Goal: Task Accomplishment & Management: Use online tool/utility

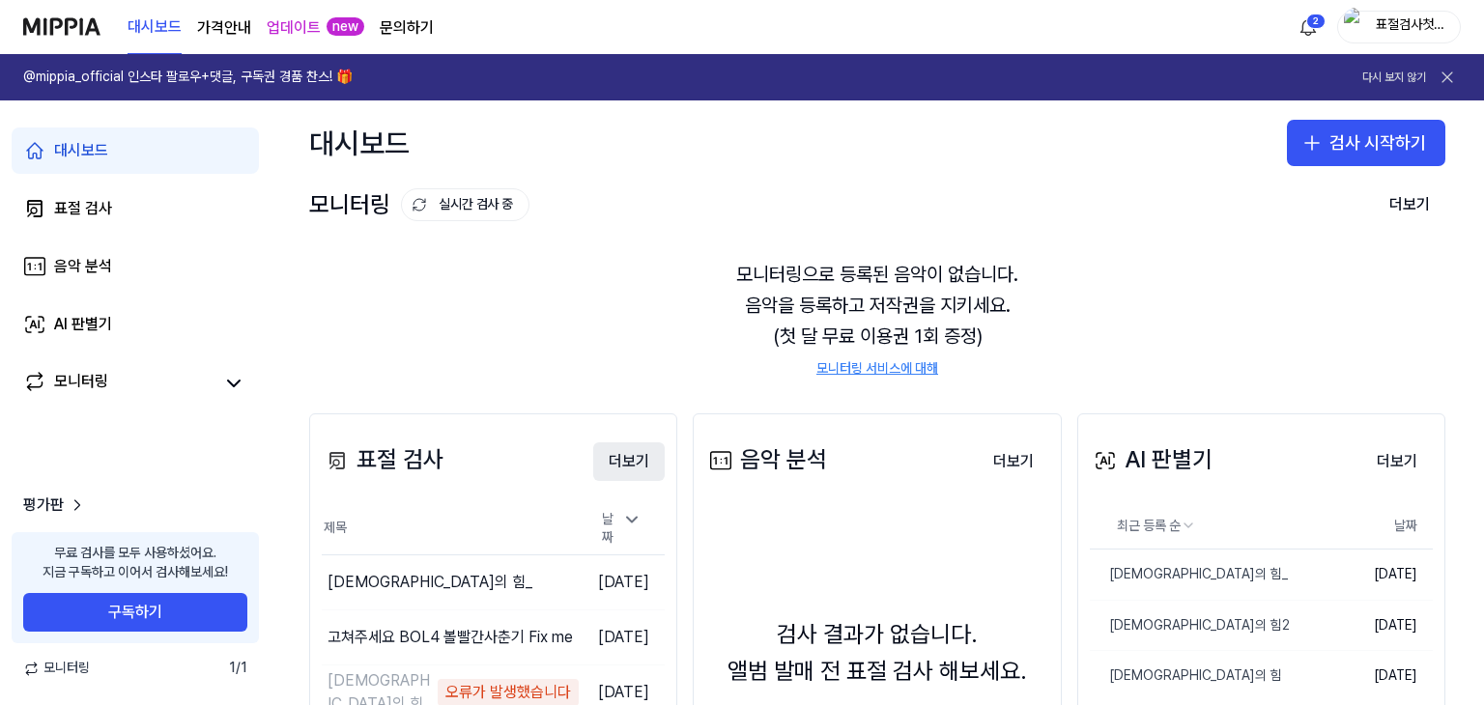
click at [630, 465] on button "더보기" at bounding box center [628, 461] width 71 height 39
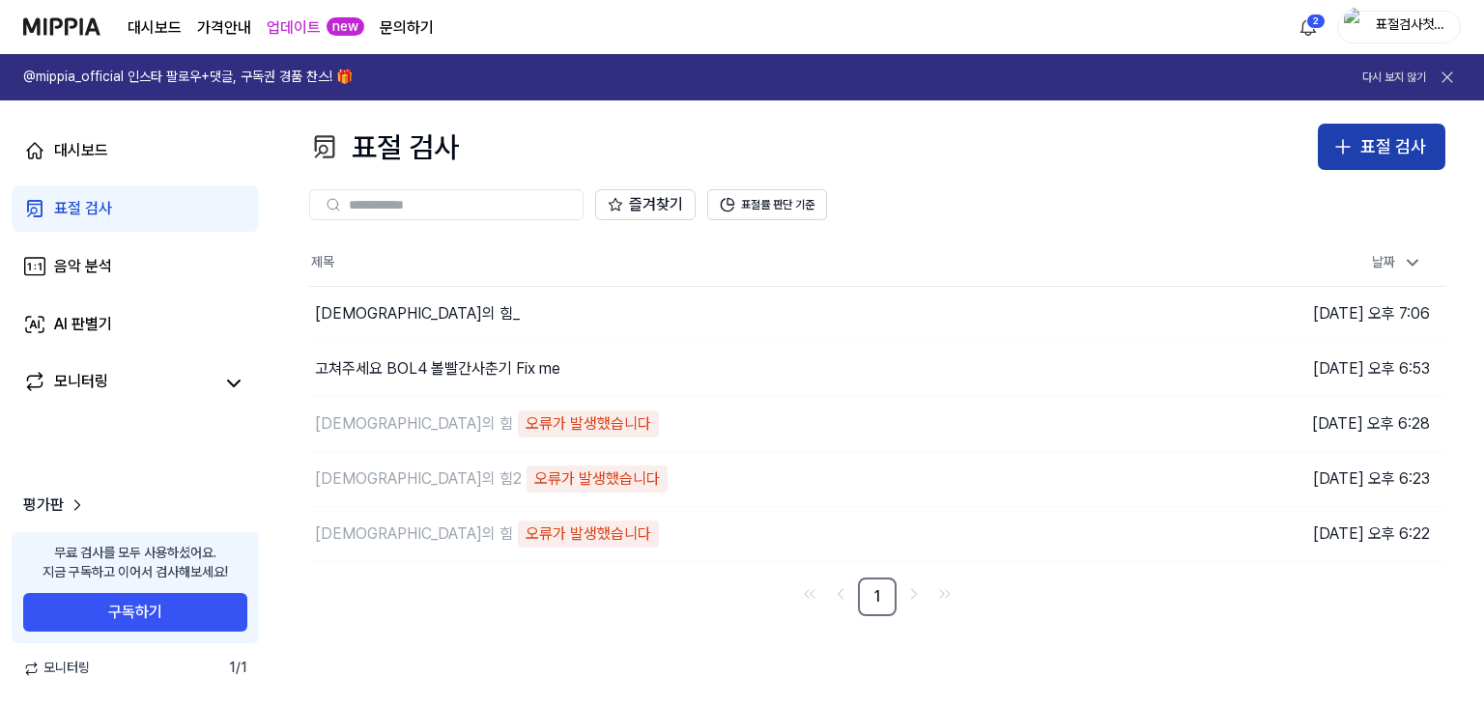
click at [1357, 141] on button "표절 검사" at bounding box center [1382, 147] width 128 height 46
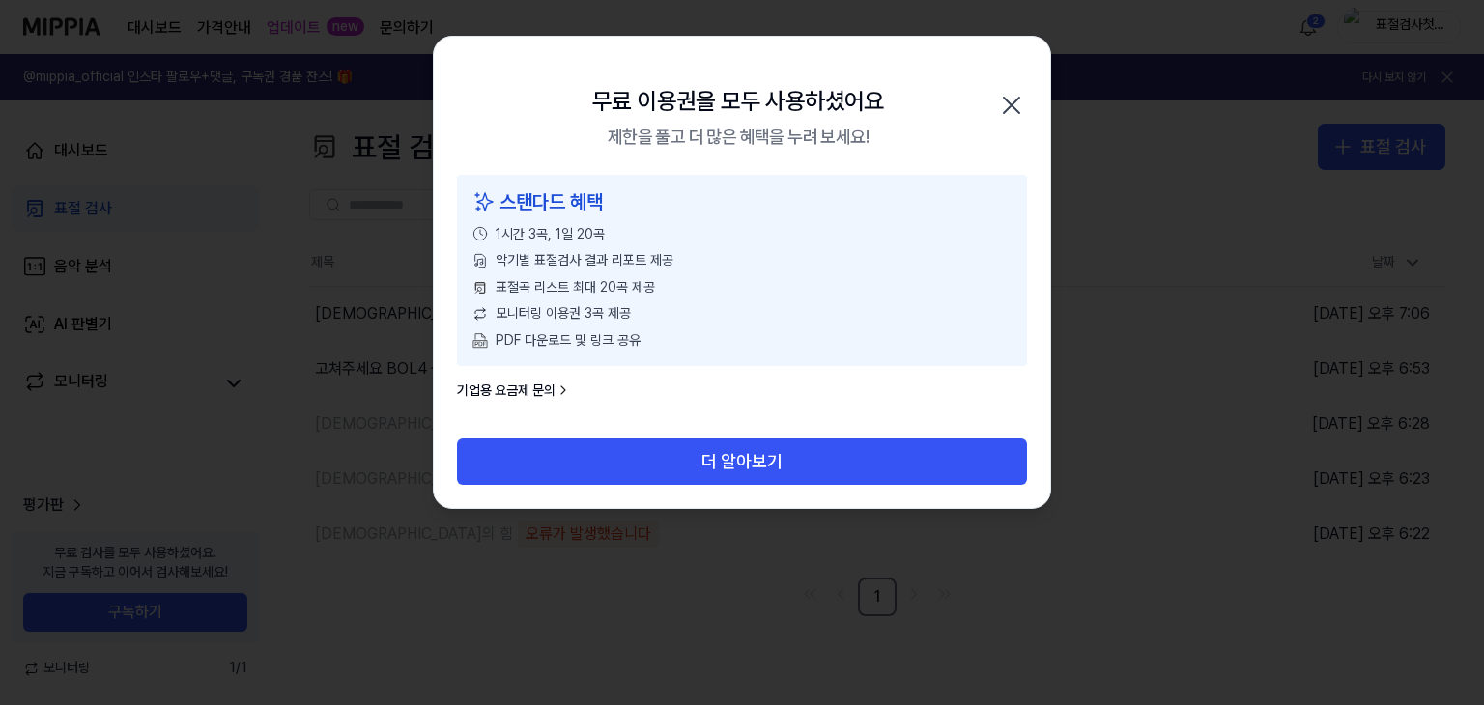
click at [1004, 103] on icon "button" at bounding box center [1011, 105] width 31 height 31
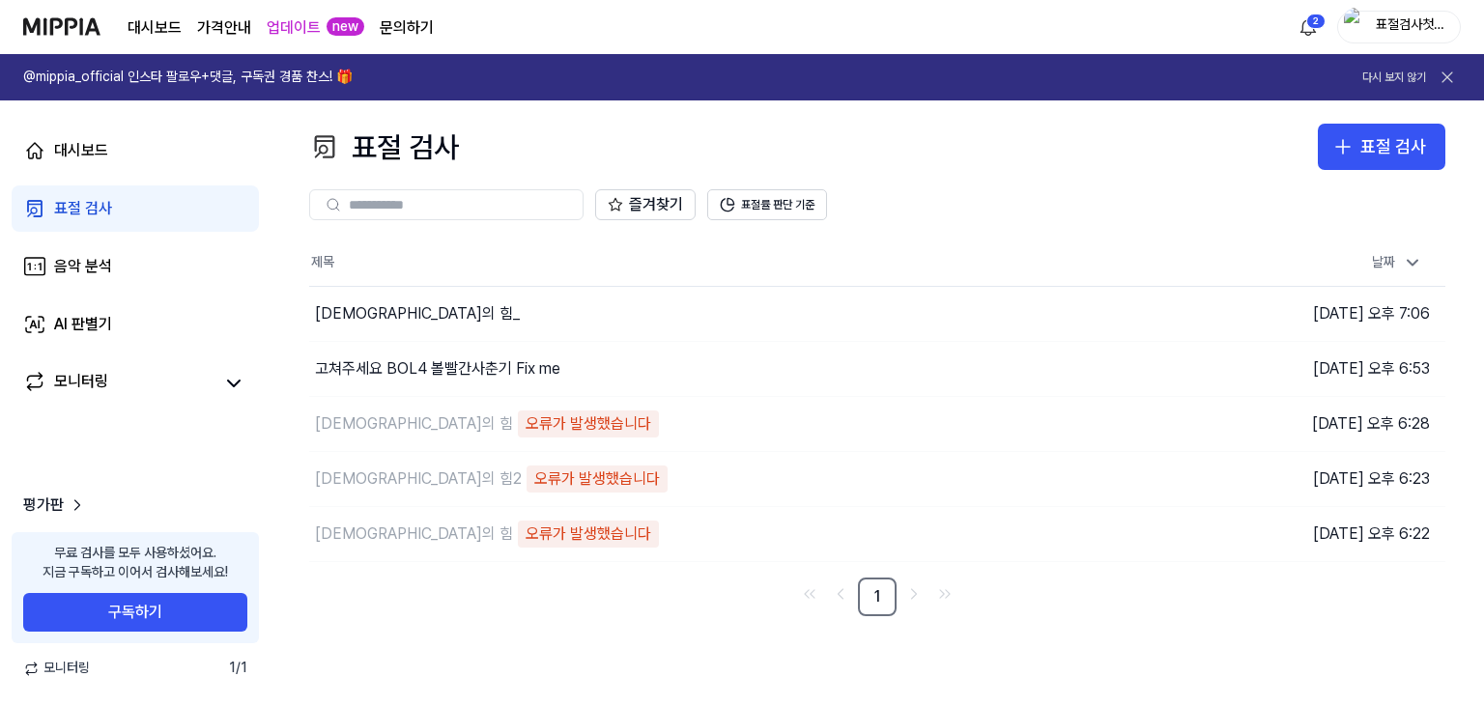
click at [1372, 16] on div "표절검사첫손님" at bounding box center [1399, 27] width 124 height 33
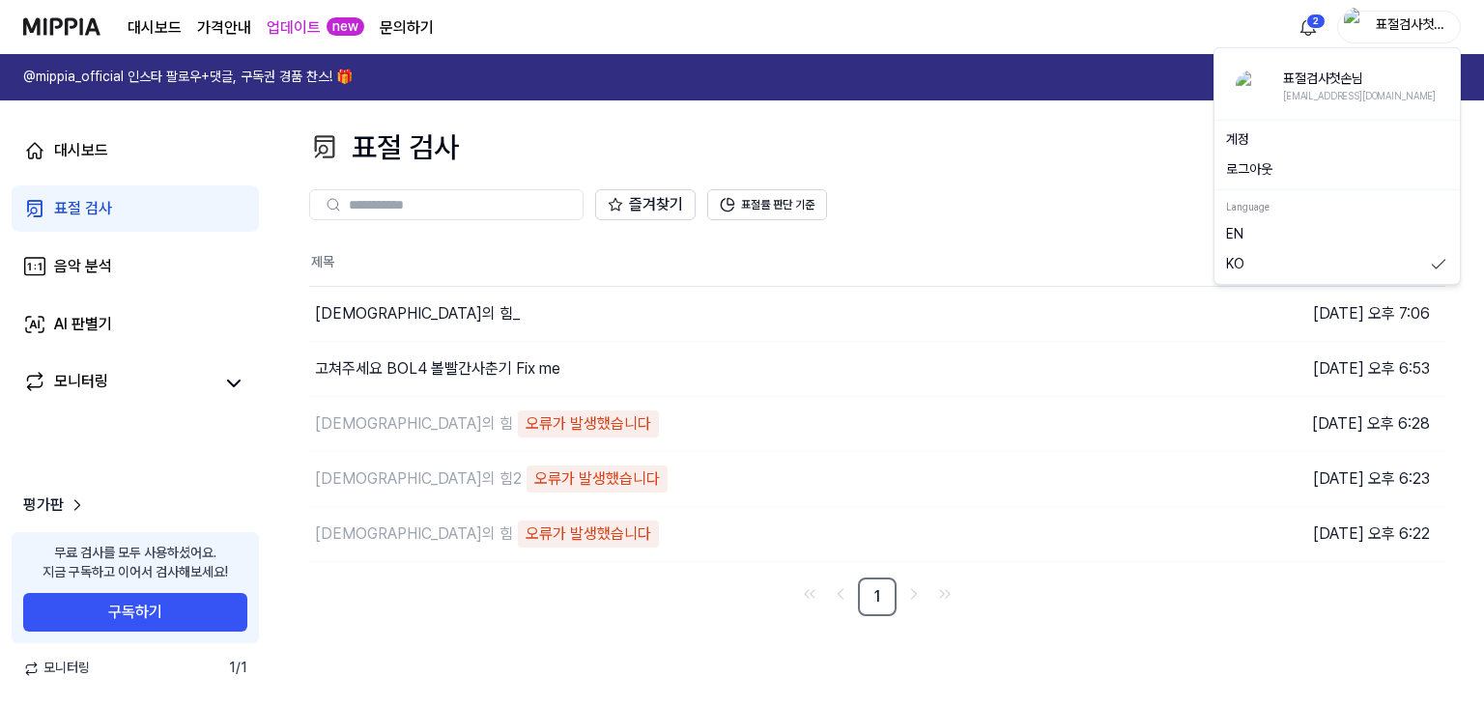
click at [1256, 171] on button "로그아웃" at bounding box center [1337, 169] width 222 height 19
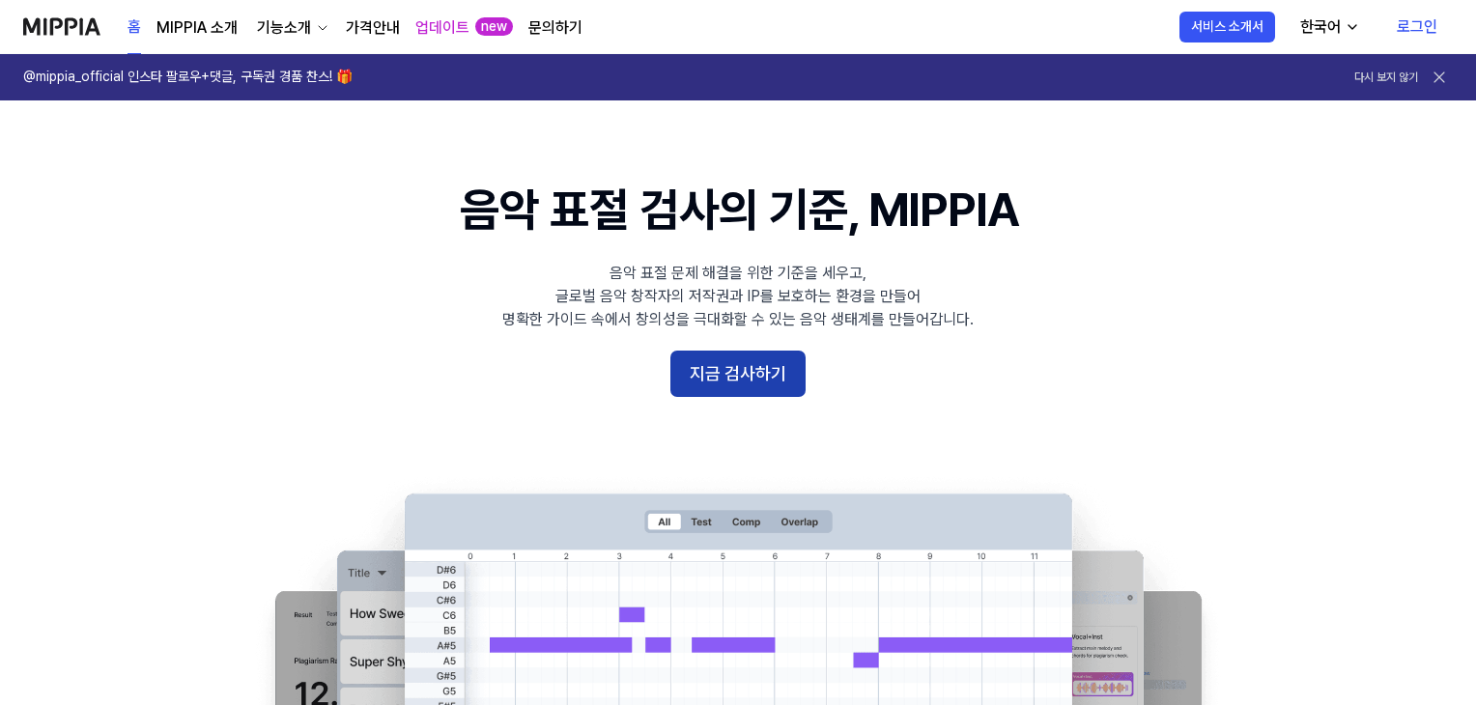
click at [731, 376] on button "지금 검사하기" at bounding box center [737, 374] width 135 height 46
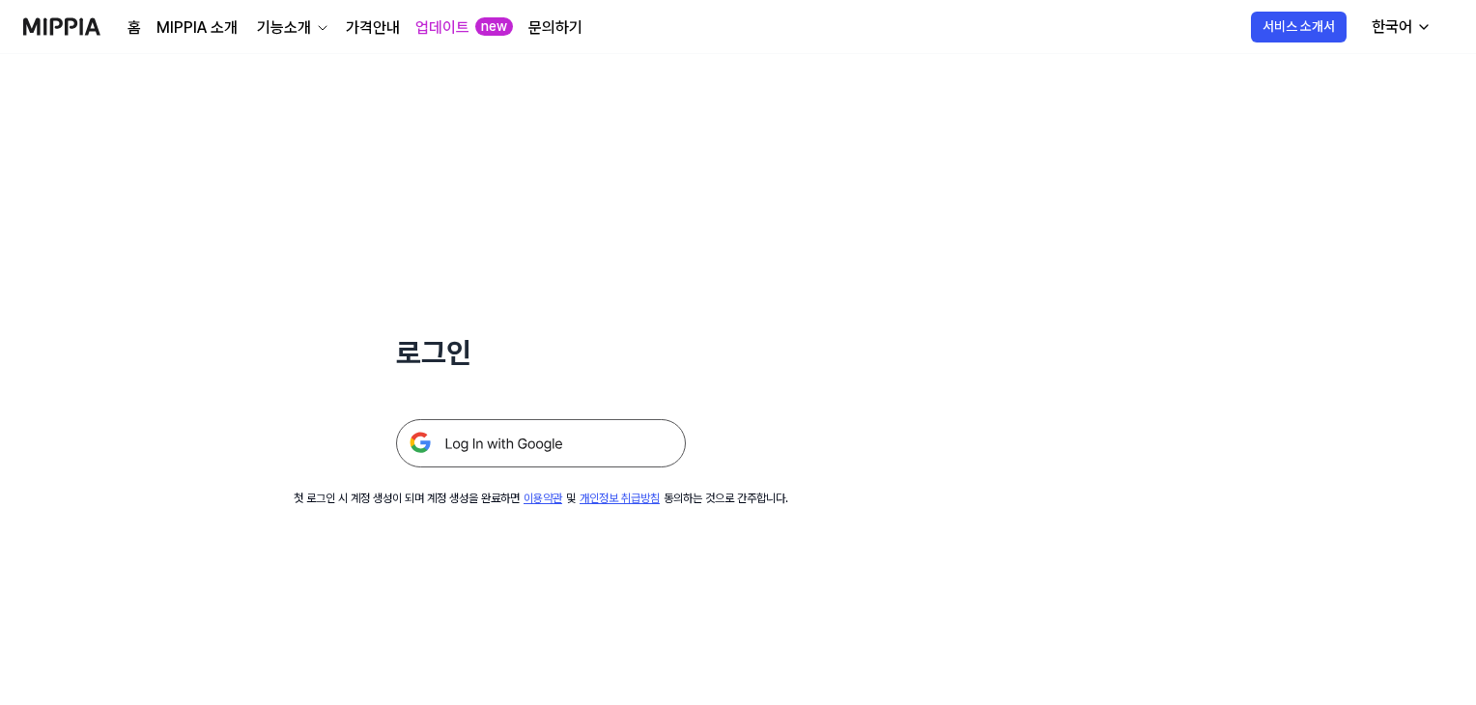
click at [528, 448] on img at bounding box center [541, 443] width 290 height 48
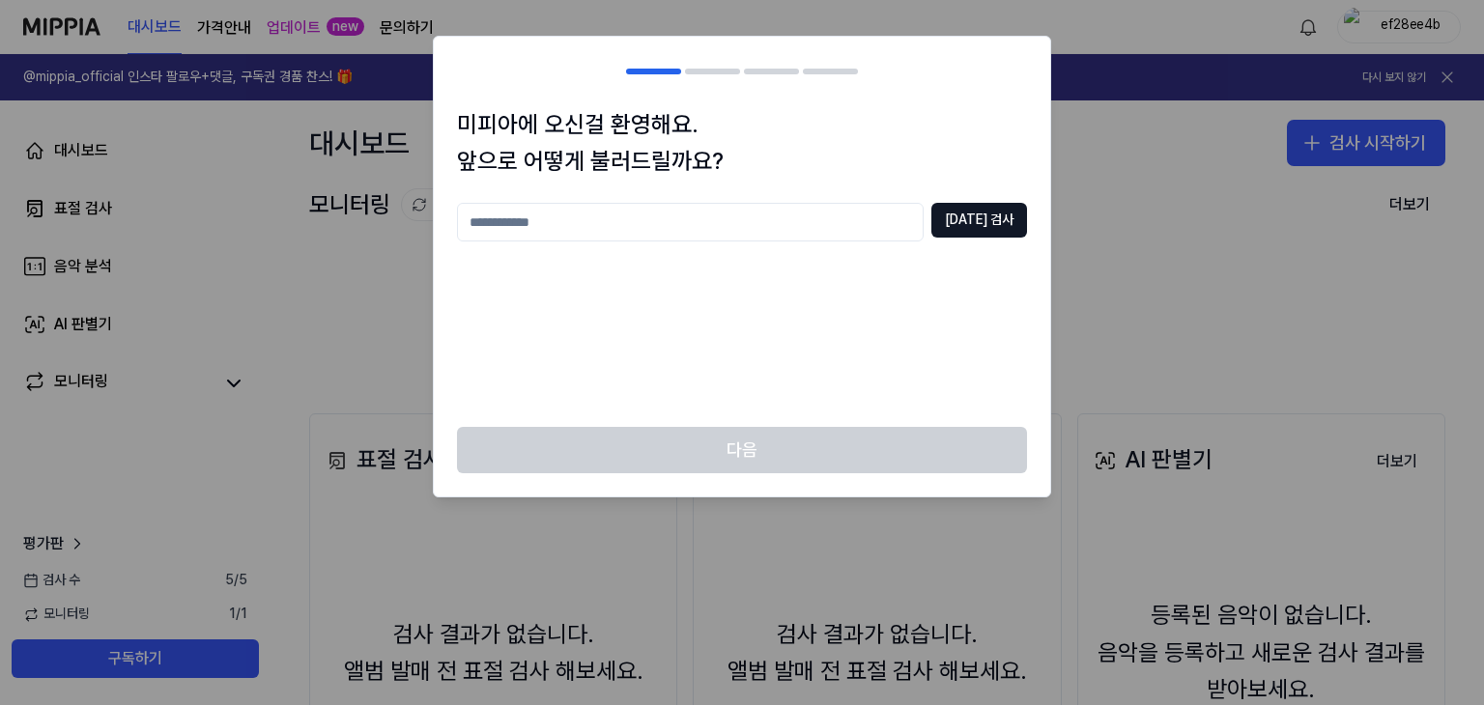
click at [695, 217] on input "text" at bounding box center [690, 222] width 467 height 39
type input "*******"
click at [992, 214] on button "중복 검사" at bounding box center [979, 220] width 96 height 35
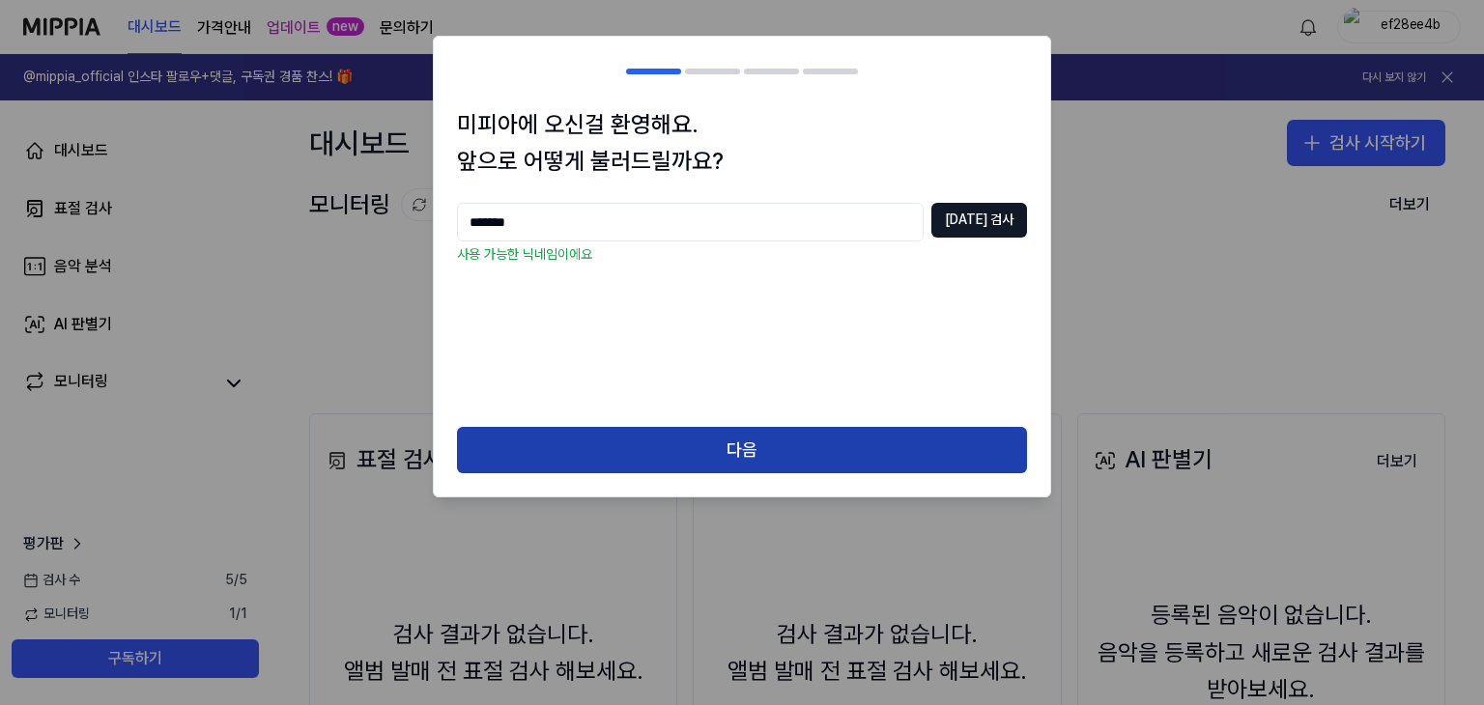
click at [675, 443] on button "다음" at bounding box center [742, 450] width 570 height 46
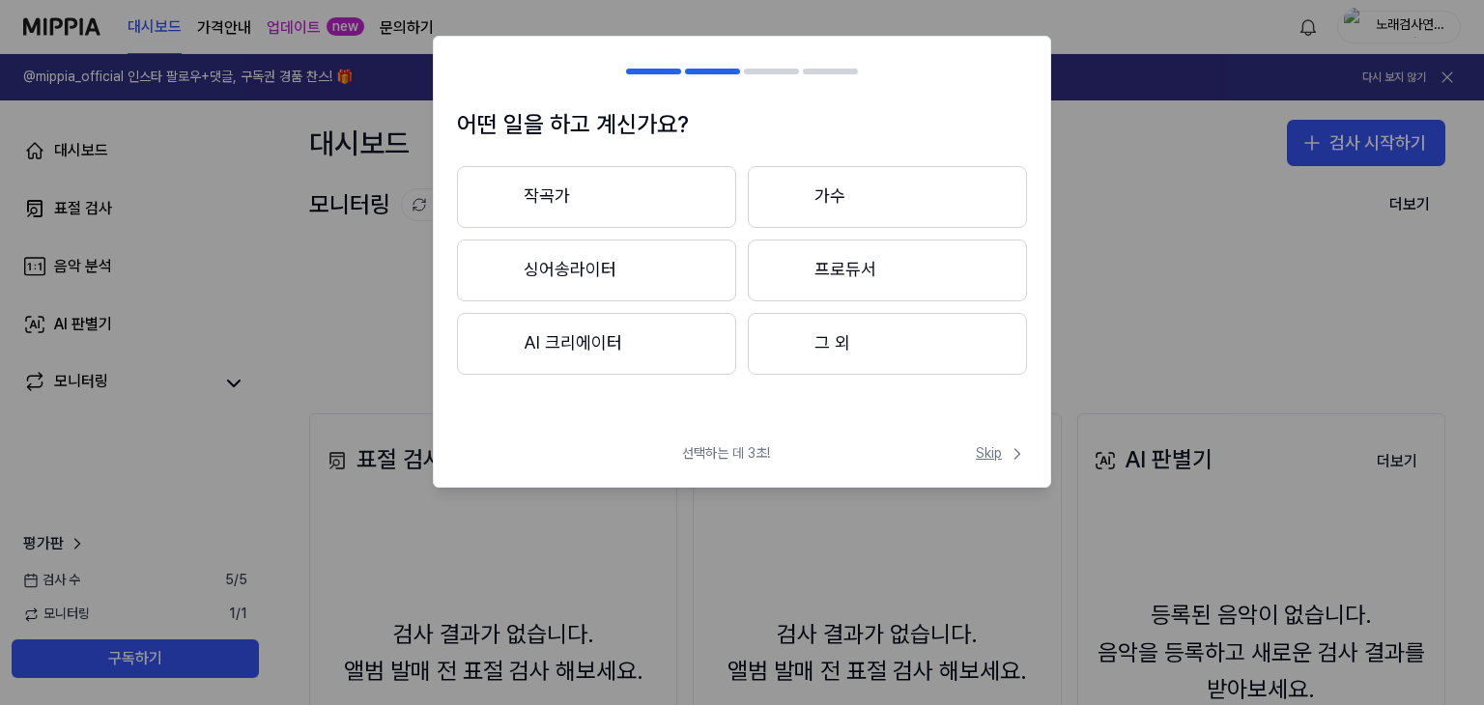
click at [999, 447] on span "Skip" at bounding box center [1001, 453] width 51 height 19
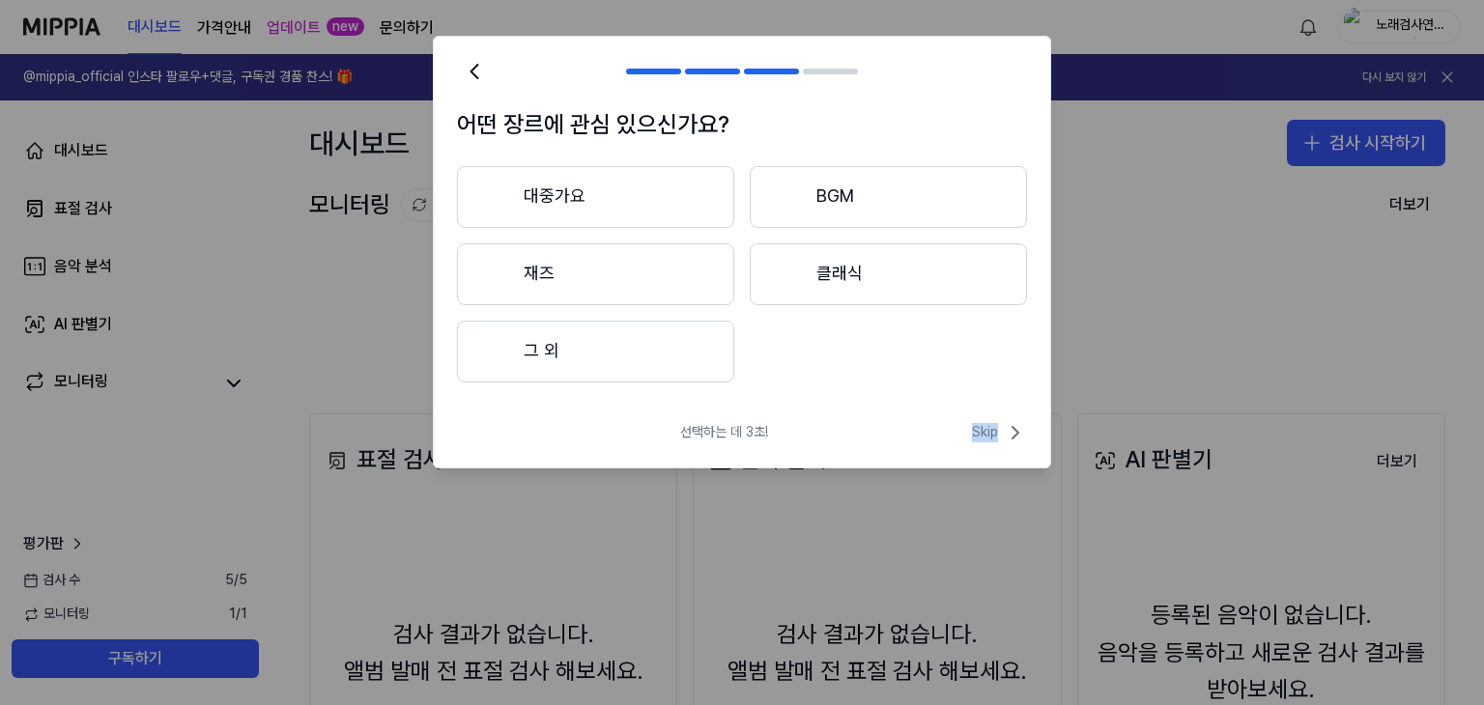
click at [999, 446] on div "선택하는 데 3초! Skip" at bounding box center [742, 444] width 616 height 46
click at [992, 427] on span "Skip" at bounding box center [999, 432] width 55 height 23
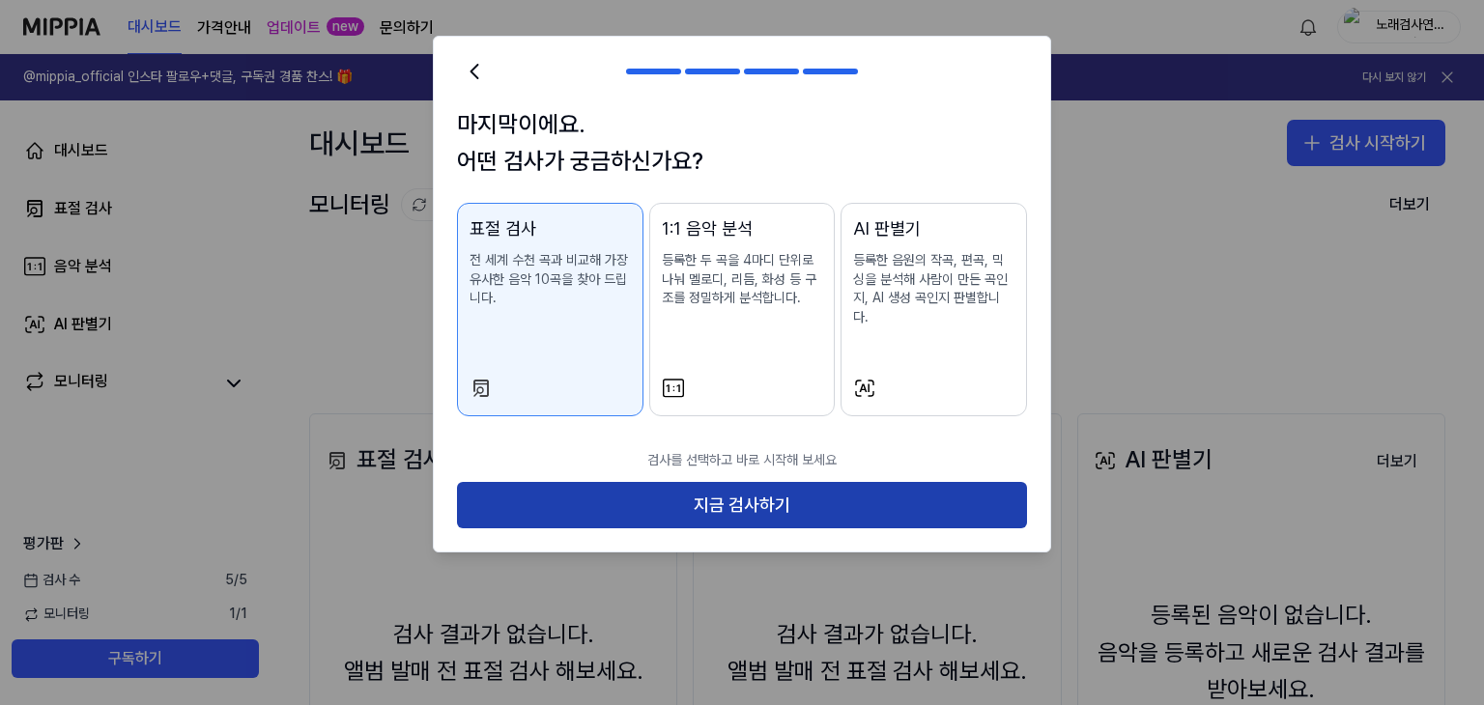
click at [750, 492] on button "지금 검사하기" at bounding box center [742, 505] width 570 height 46
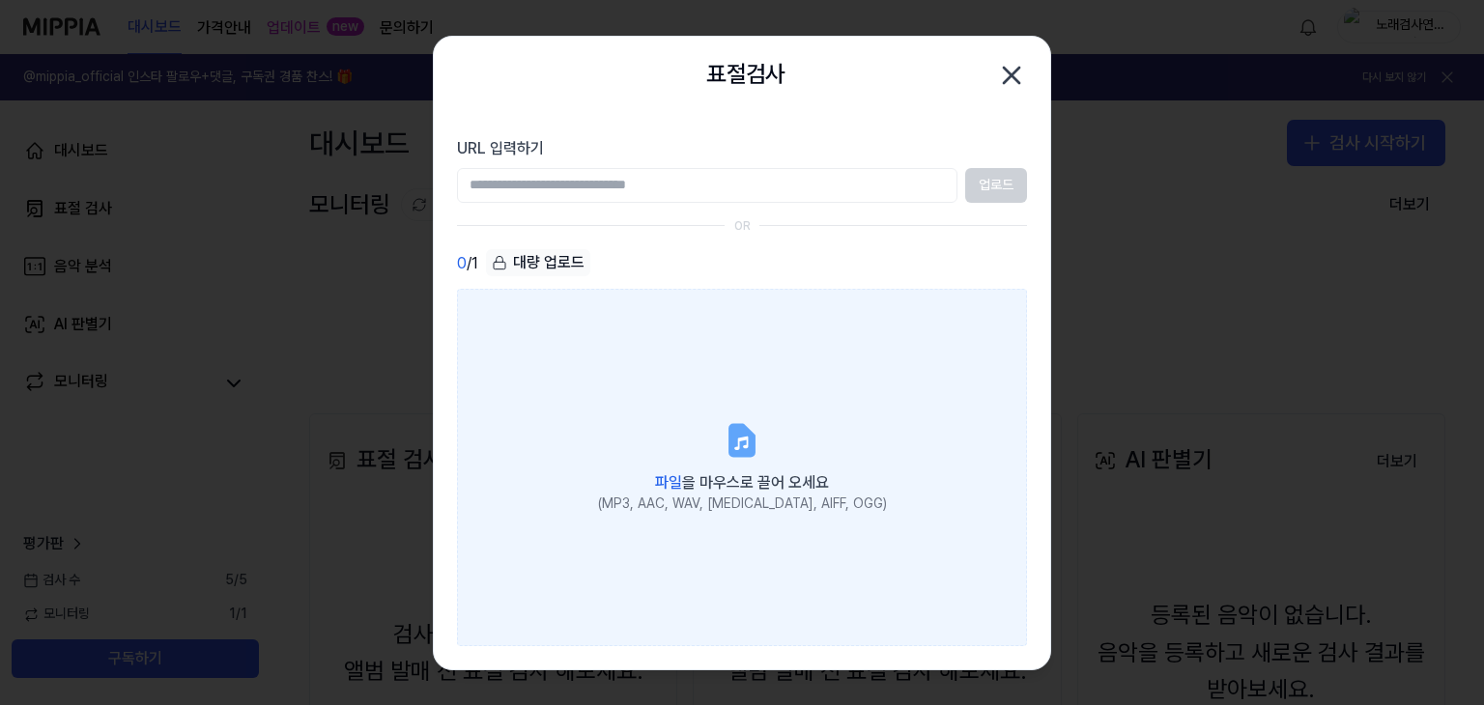
click at [701, 411] on label "파일 을 마우스로 끌어 오세요 (MP3, AAC, WAV, FLAC, AIFF, OGG)" at bounding box center [742, 467] width 570 height 356
click at [0, 0] on input "파일 을 마우스로 끌어 오세요 (MP3, AAC, WAV, FLAC, AIFF, OGG)" at bounding box center [0, 0] width 0 height 0
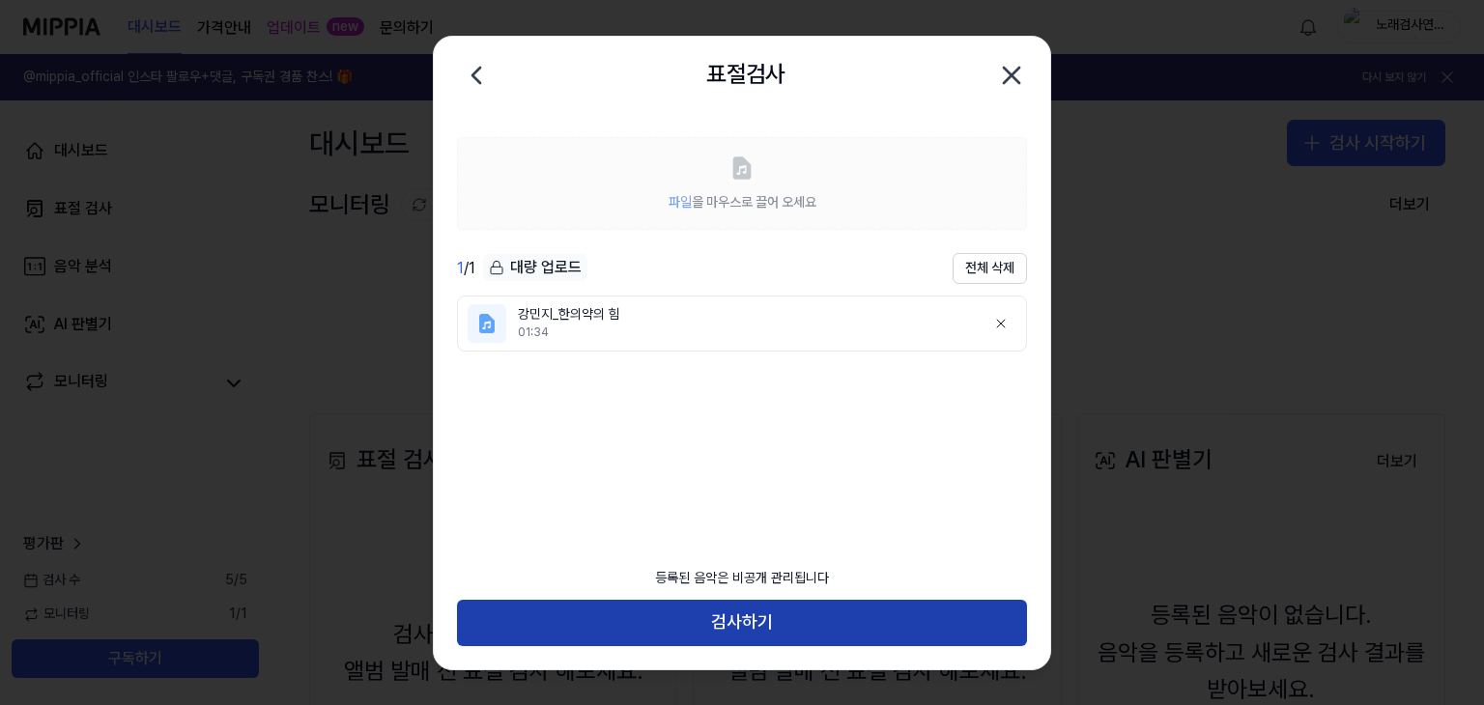
click at [775, 618] on button "검사하기" at bounding box center [742, 623] width 570 height 46
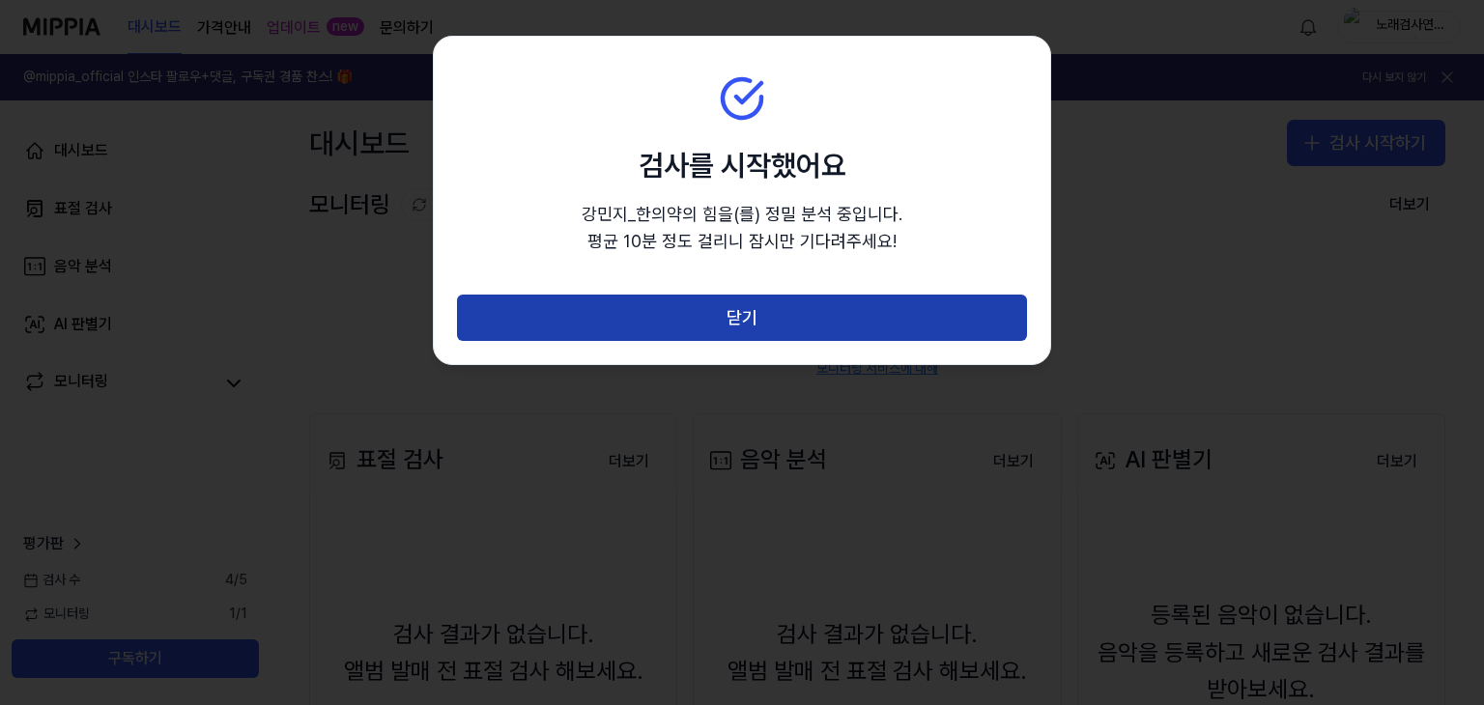
click at [858, 324] on button "닫기" at bounding box center [742, 318] width 570 height 46
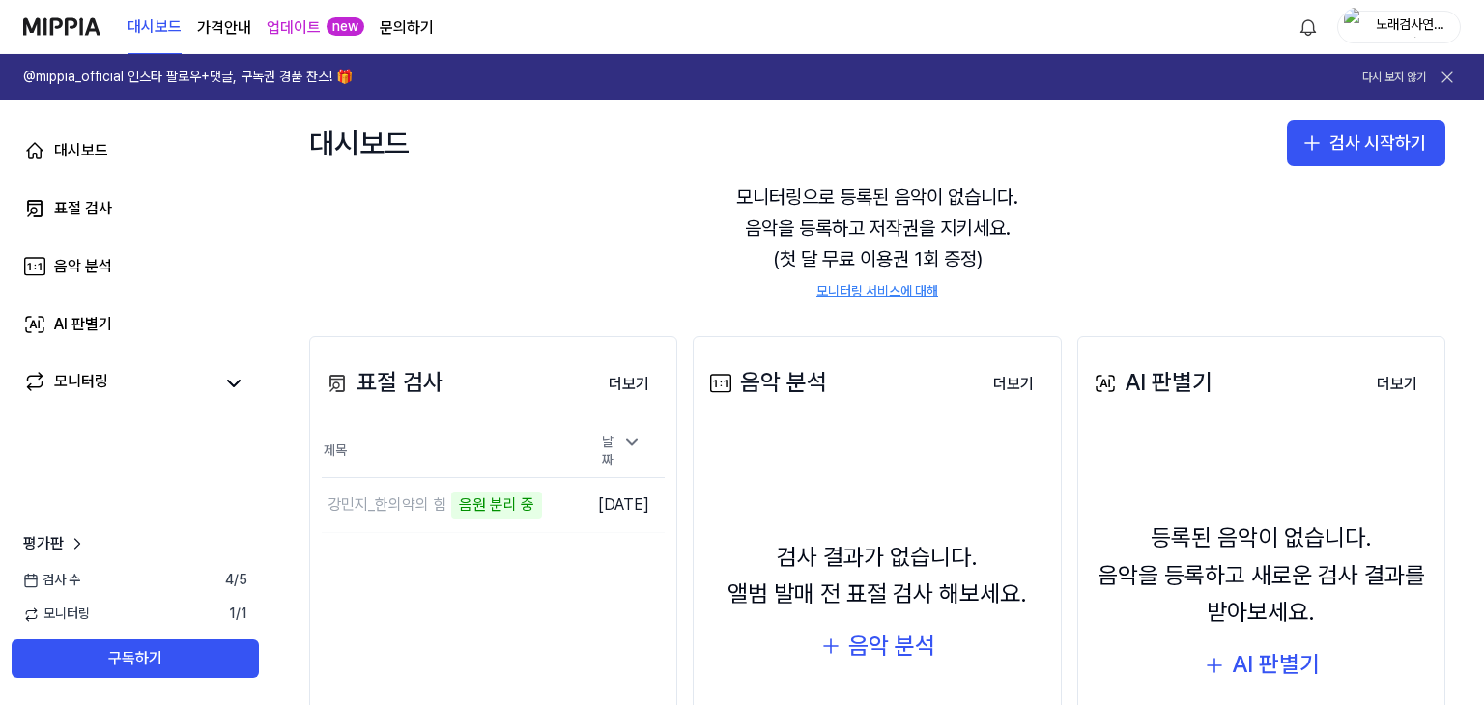
scroll to position [128, 0]
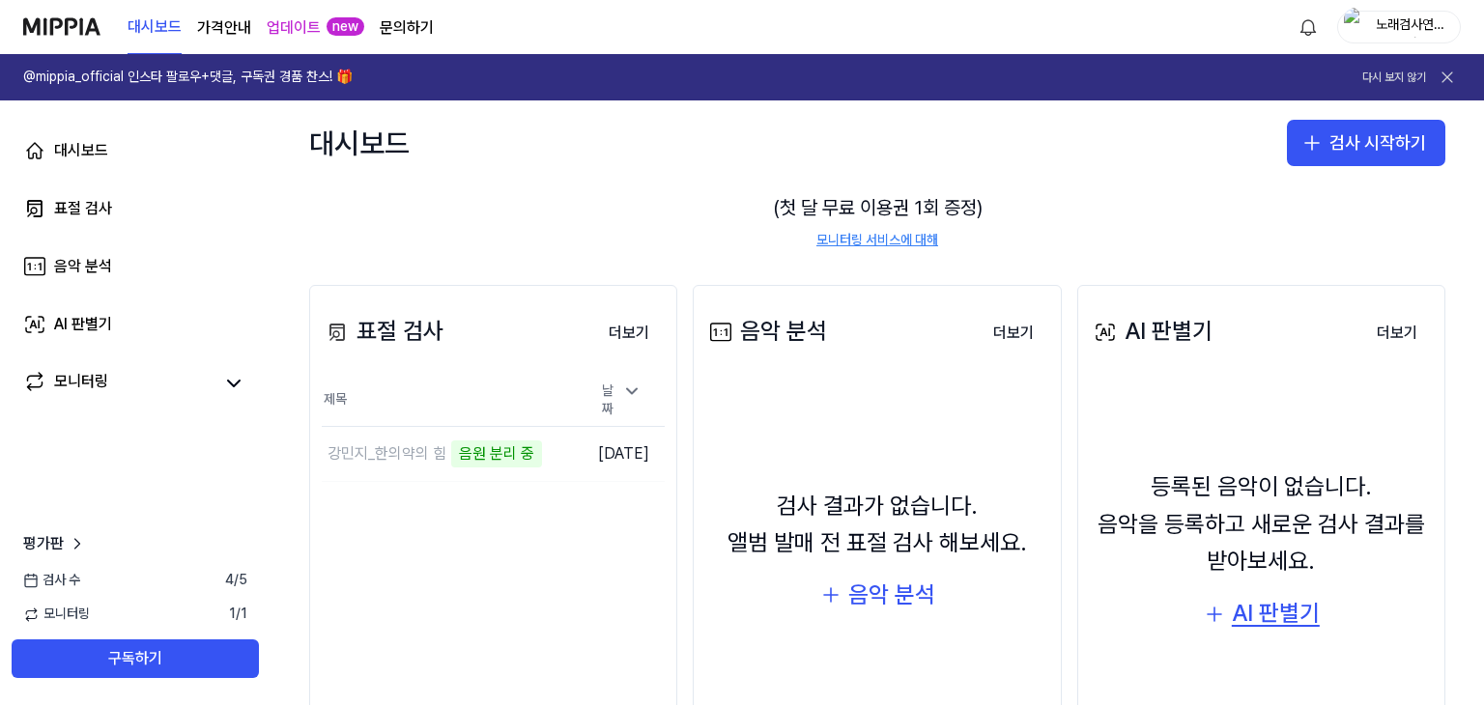
click at [1255, 615] on div "AI 판별기" at bounding box center [1276, 613] width 88 height 37
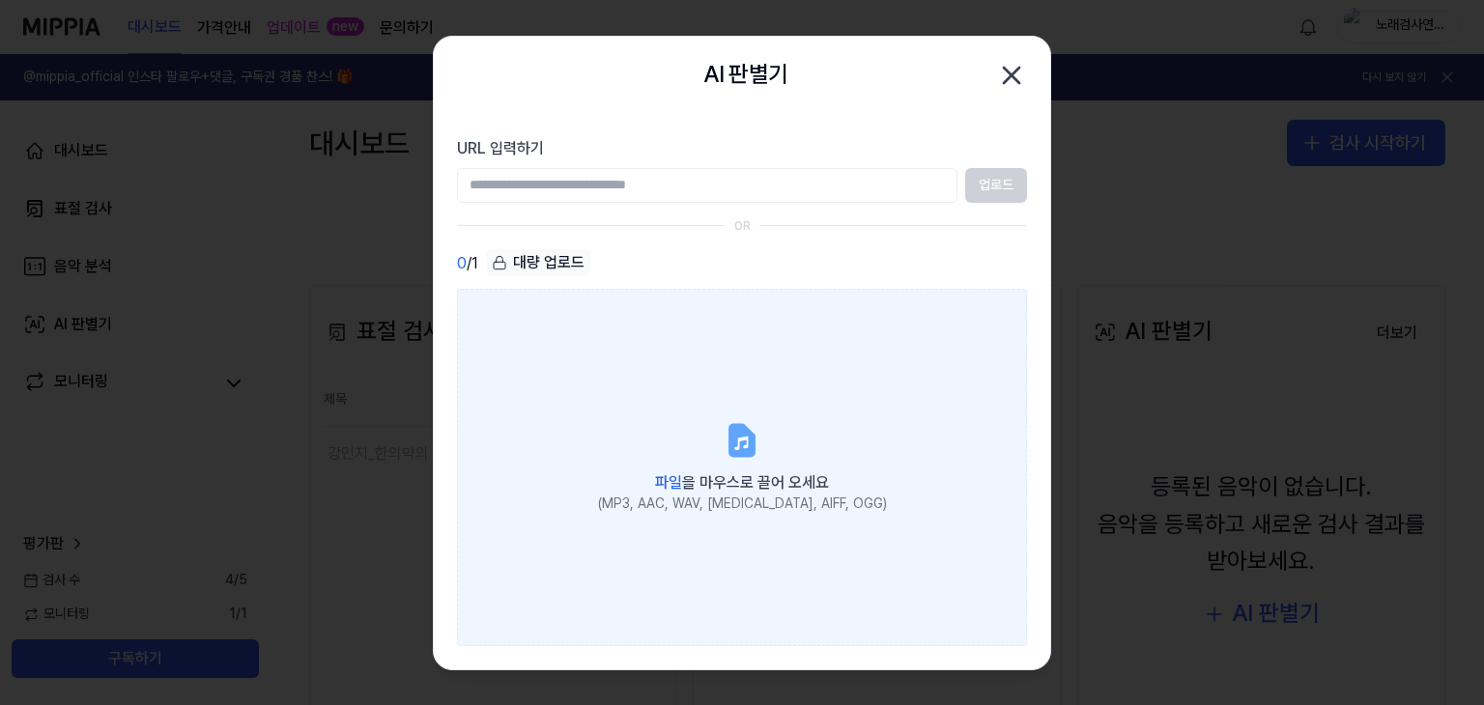
click at [807, 462] on label "파일 을 마우스로 끌어 오세요 (MP3, AAC, WAV, FLAC, AIFF, OGG)" at bounding box center [742, 467] width 570 height 356
click at [0, 0] on input "파일 을 마우스로 끌어 오세요 (MP3, AAC, WAV, FLAC, AIFF, OGG)" at bounding box center [0, 0] width 0 height 0
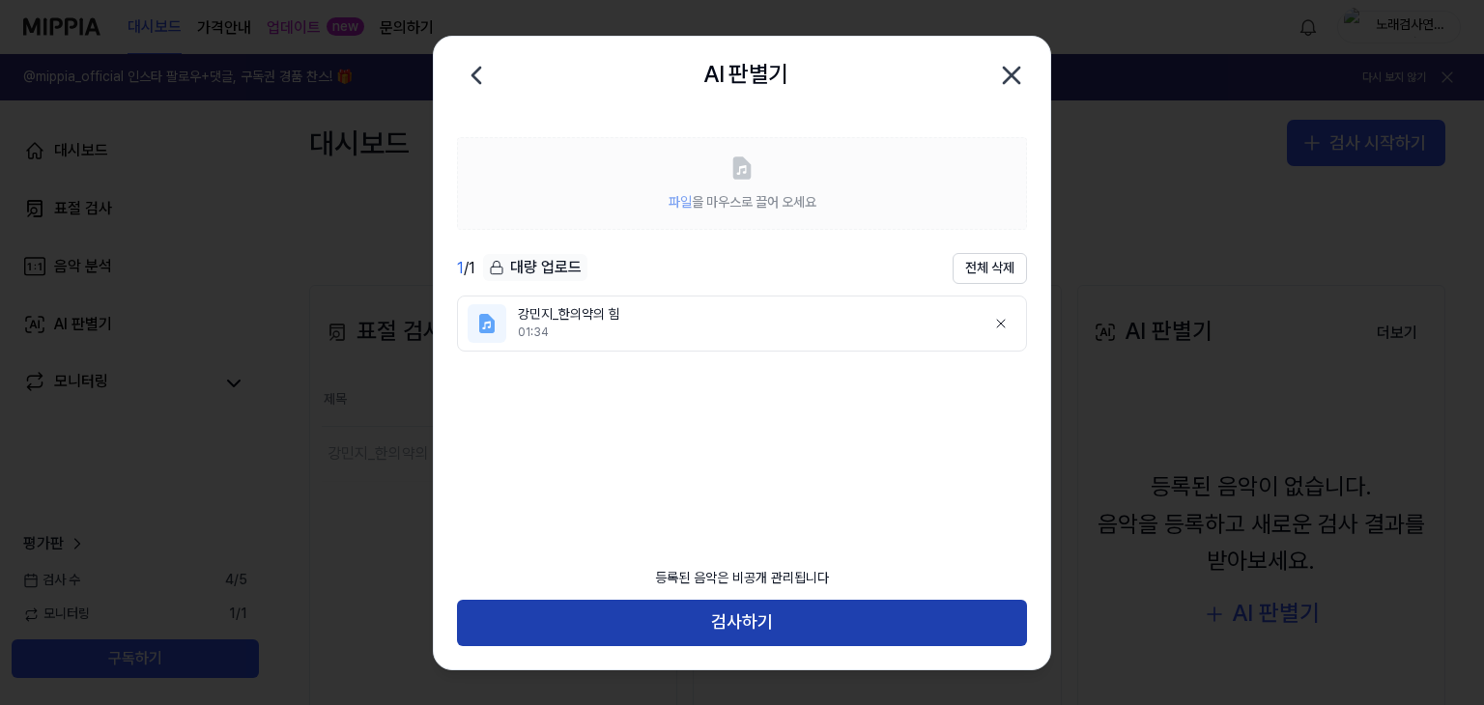
click at [731, 635] on button "검사하기" at bounding box center [742, 623] width 570 height 46
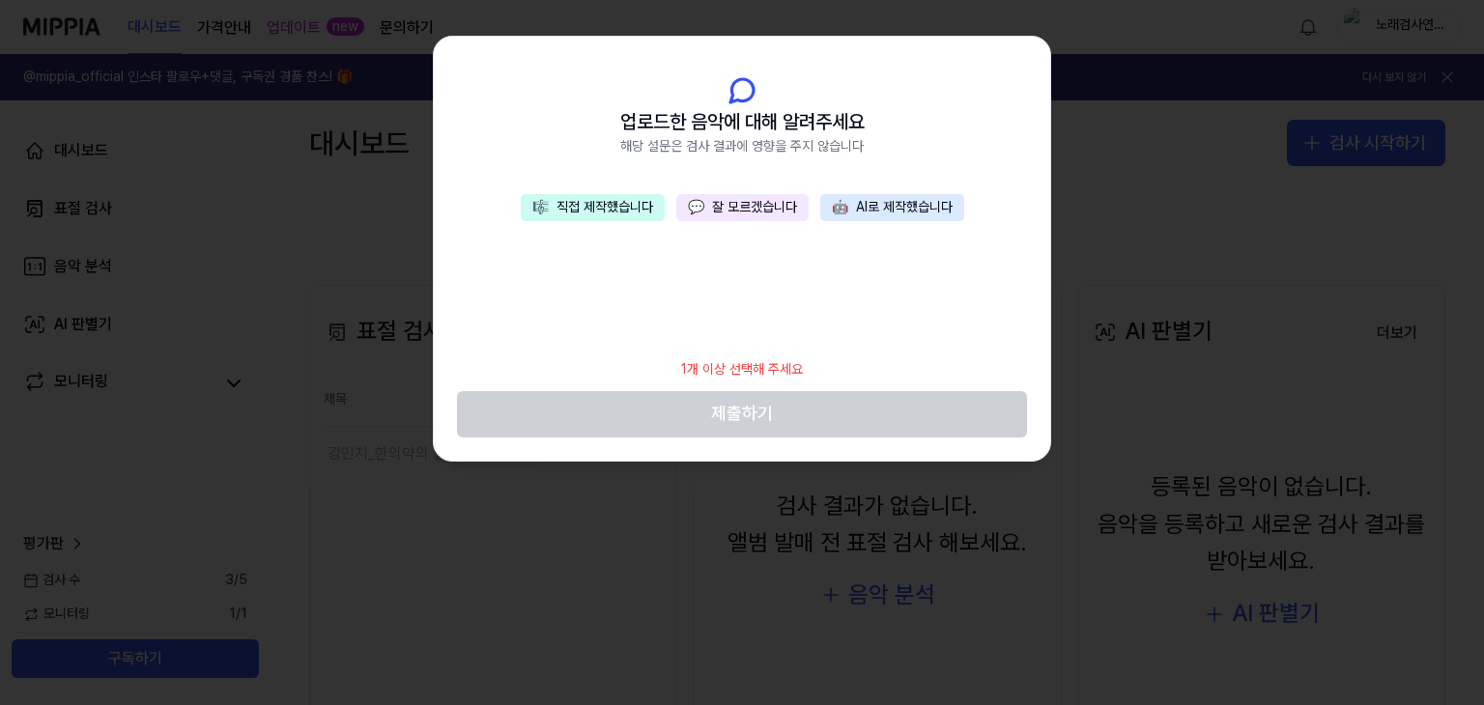
click at [1256, 230] on div at bounding box center [742, 352] width 1484 height 705
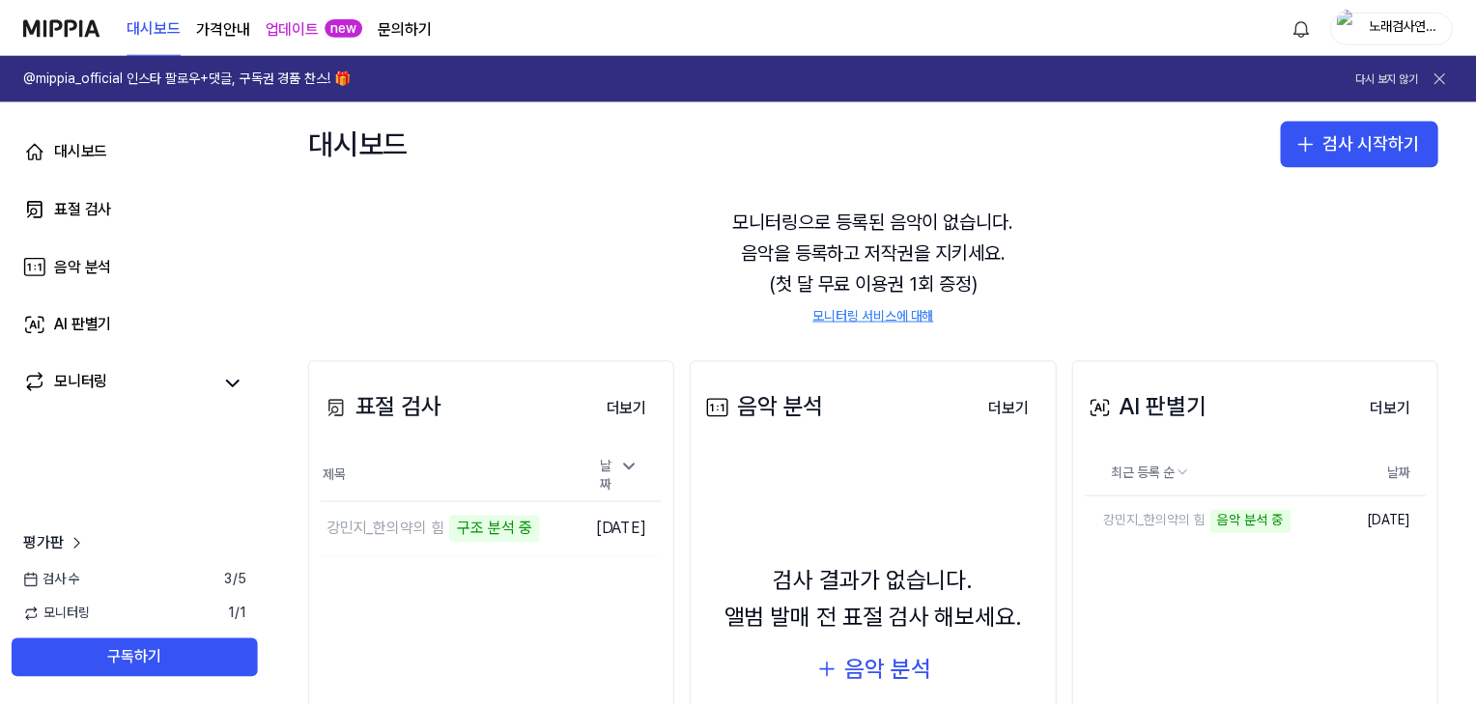
scroll to position [0, 0]
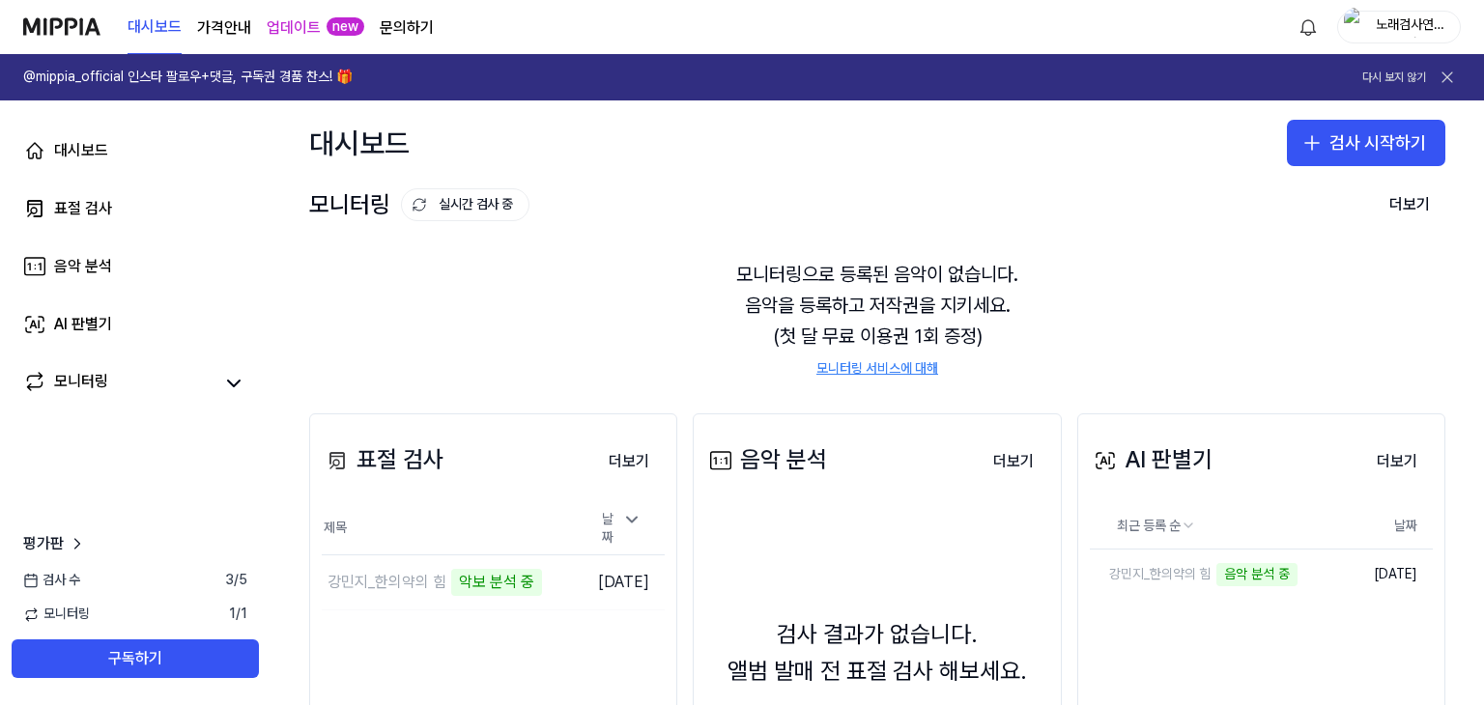
click at [889, 196] on div "모니터링 실시간 검사 중 더보기" at bounding box center [877, 204] width 1136 height 31
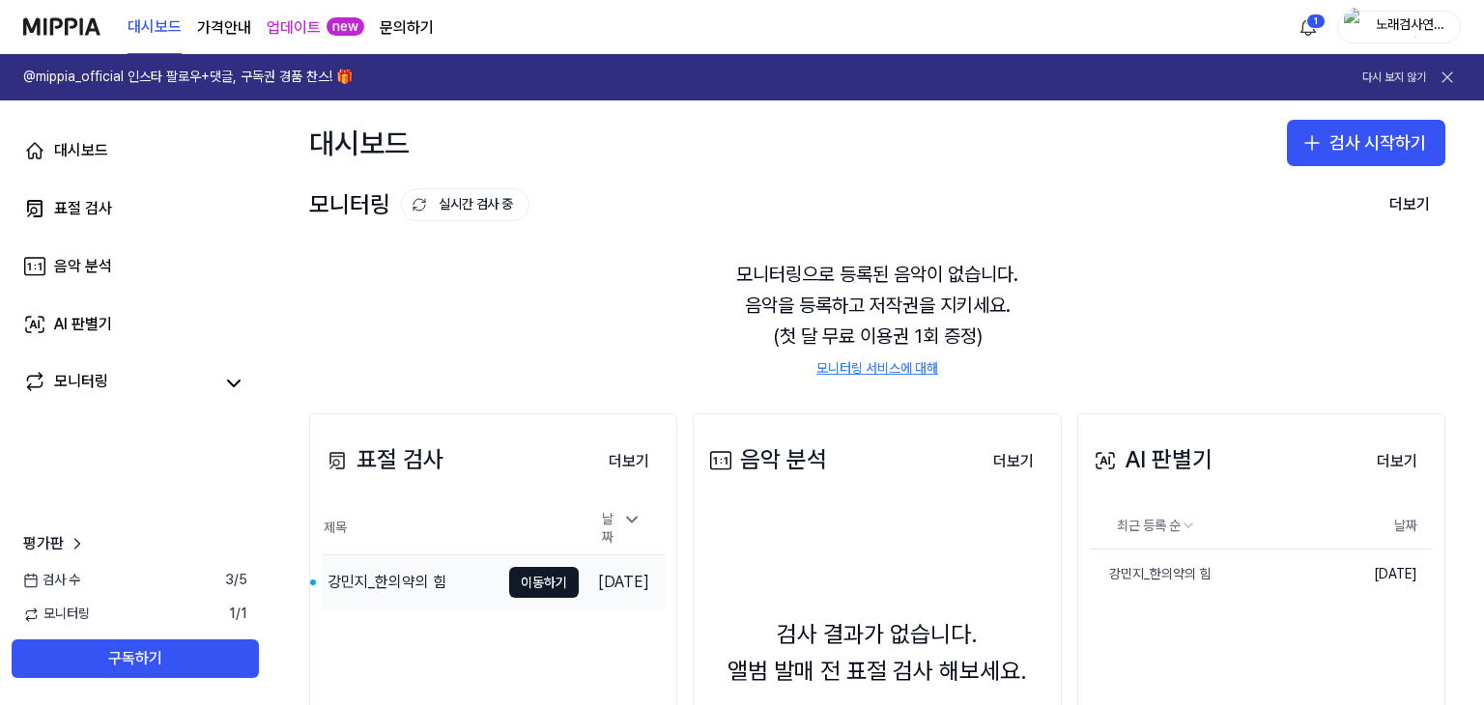
click at [393, 584] on div "강민지_한의약의 힘" at bounding box center [387, 582] width 119 height 23
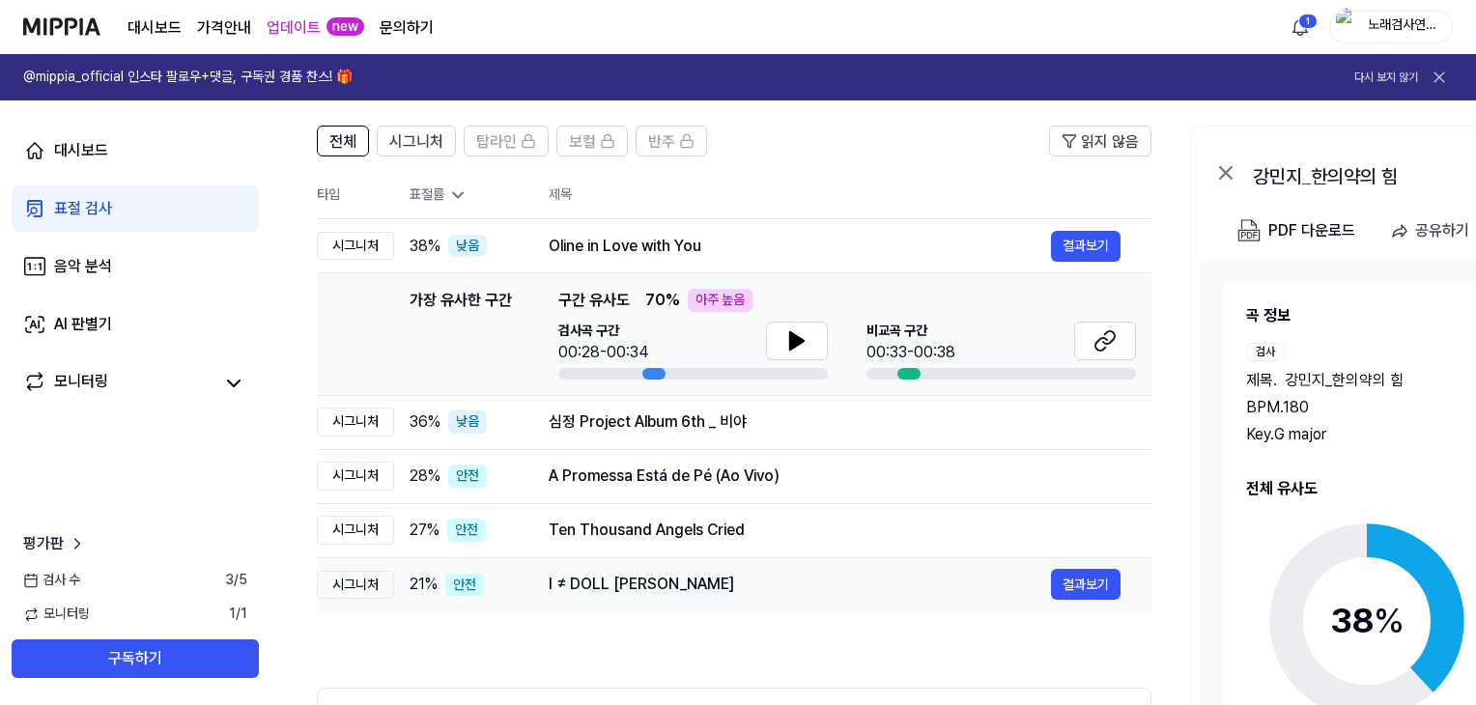
scroll to position [58, 0]
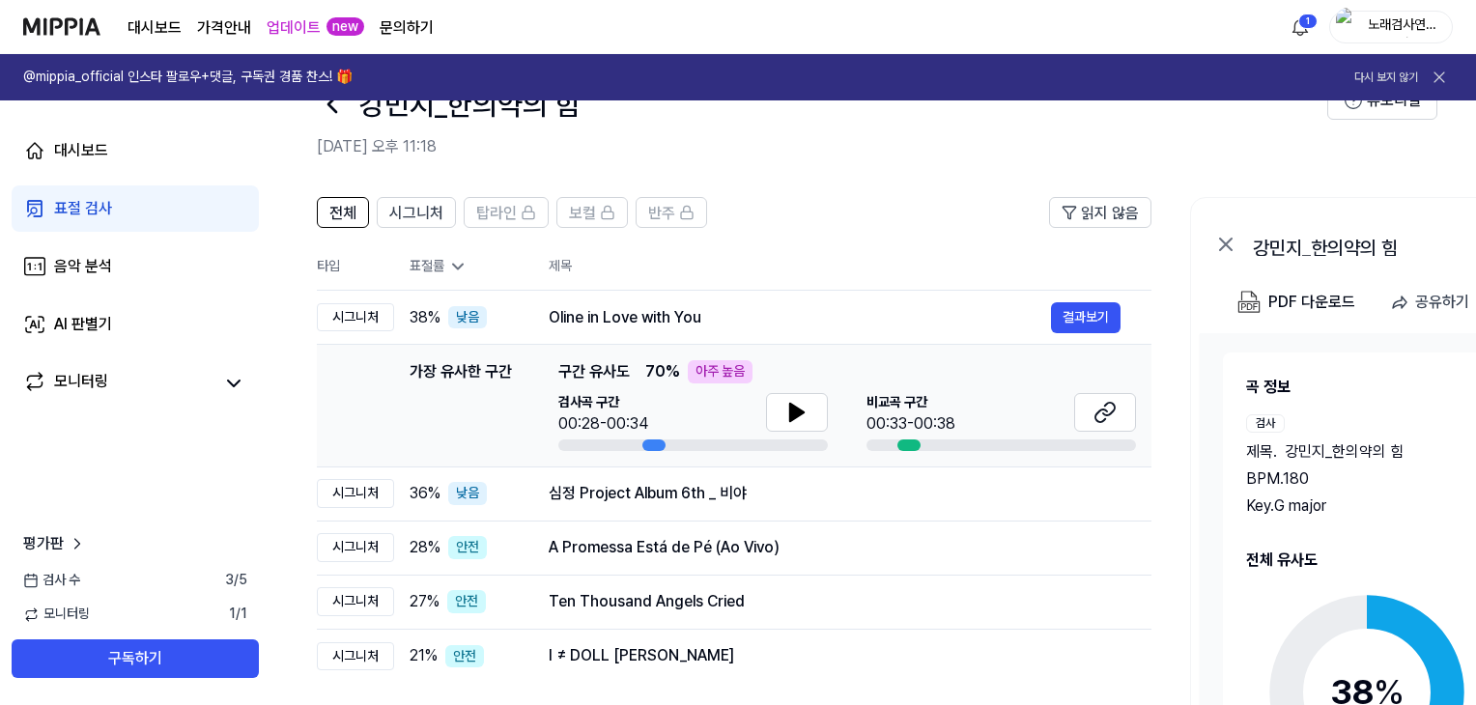
click at [464, 273] on icon at bounding box center [457, 266] width 19 height 19
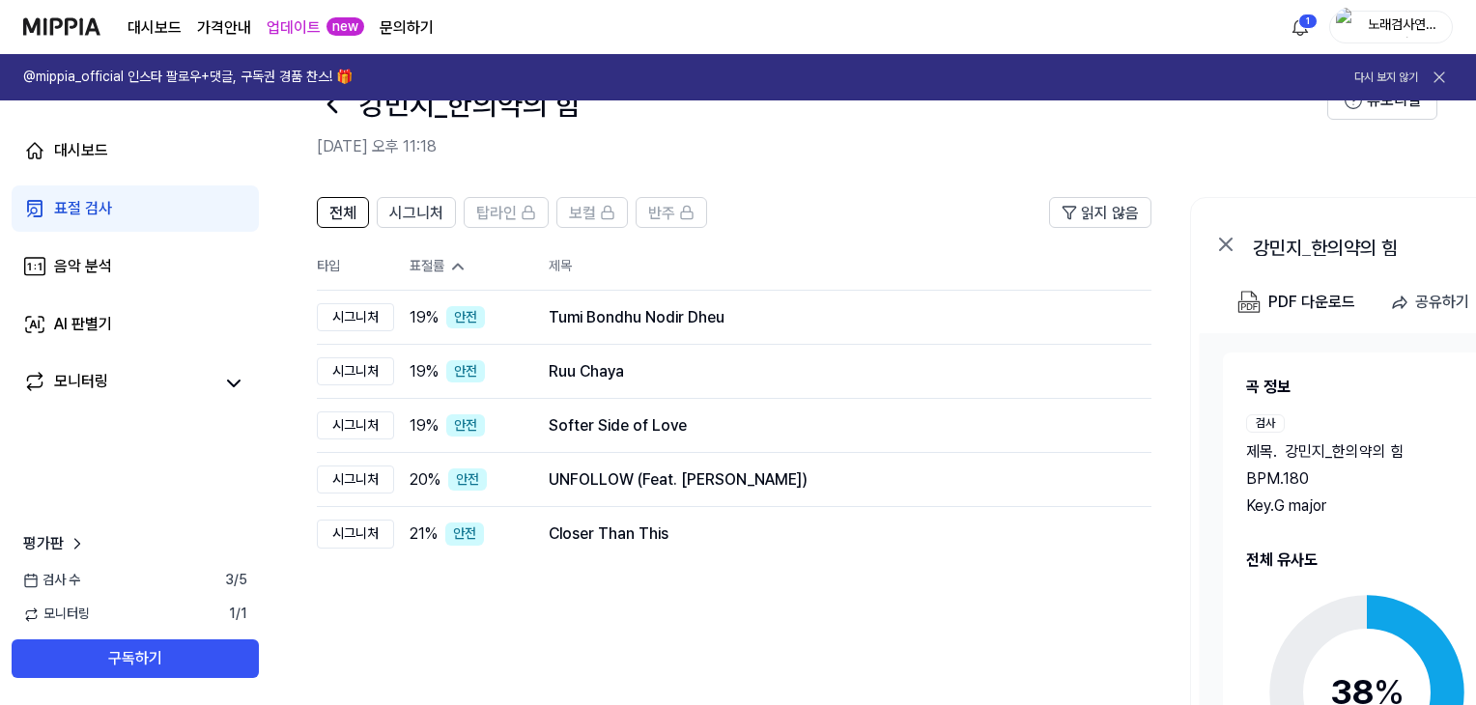
click at [653, 616] on div "전체 시그니처 탑라인 보컬 반주 읽지 않음 전체 시그니처 탑라인 보컬 반주 타입 표절률 제목 표절률 읽지 않음 시그니처 19 % 안전 Tumi…" at bounding box center [734, 560] width 835 height 727
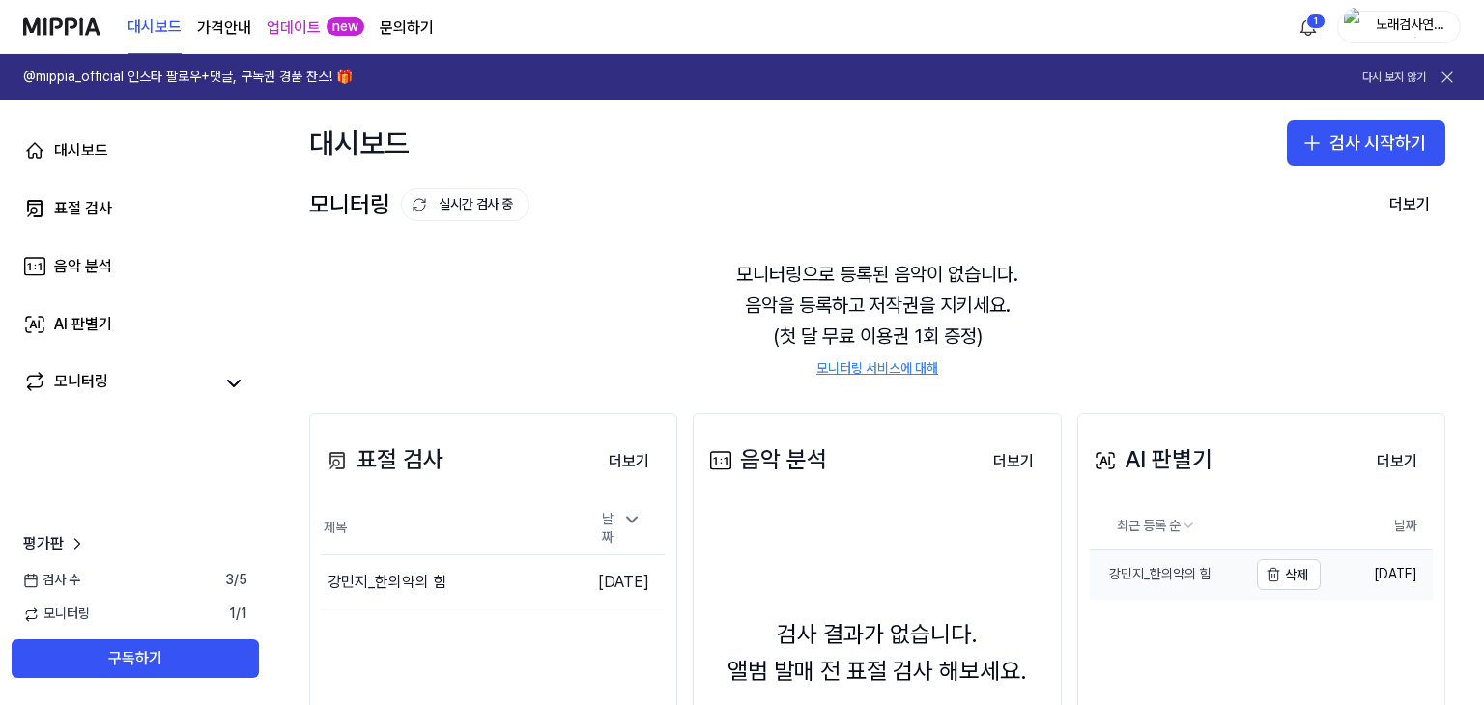
click at [1162, 569] on div "강민지_한의약의 힘" at bounding box center [1151, 574] width 122 height 19
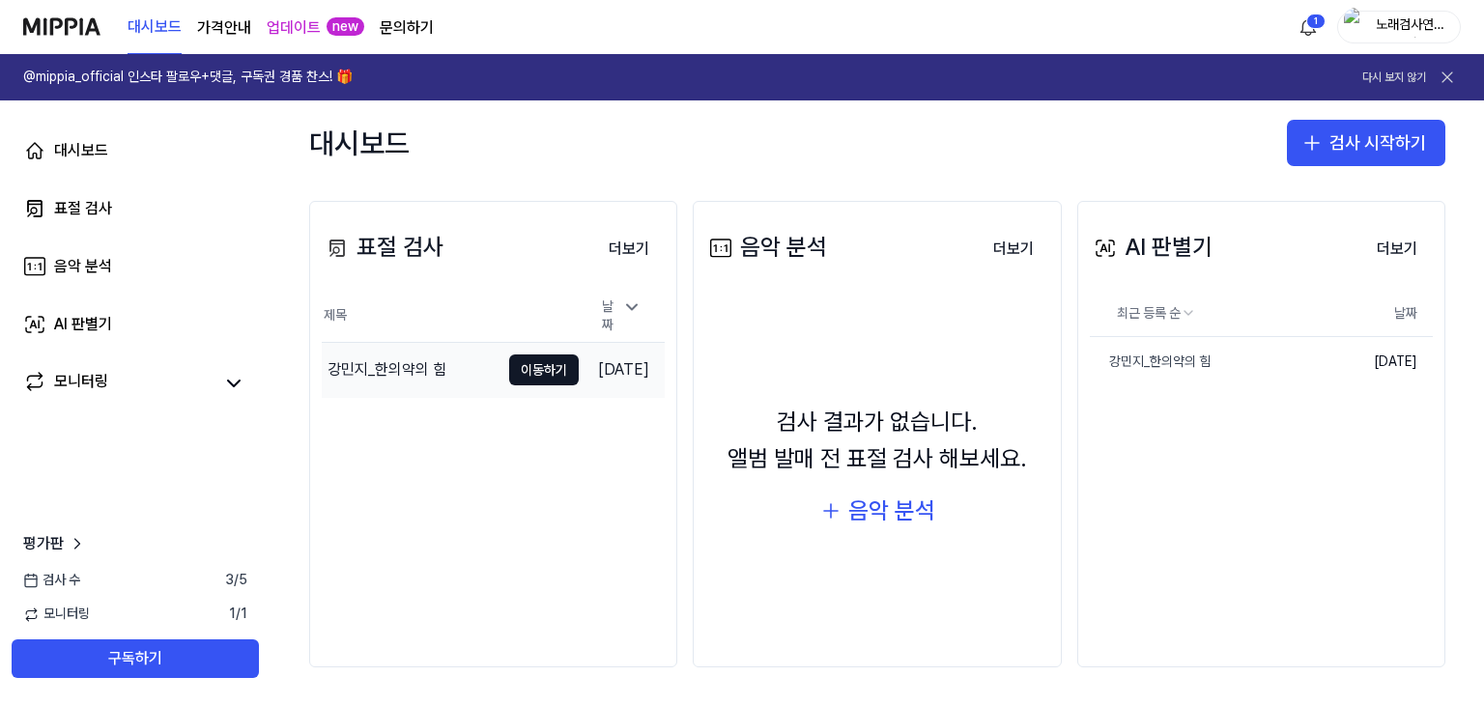
click at [394, 362] on div "강민지_한의약의 힘" at bounding box center [387, 369] width 119 height 23
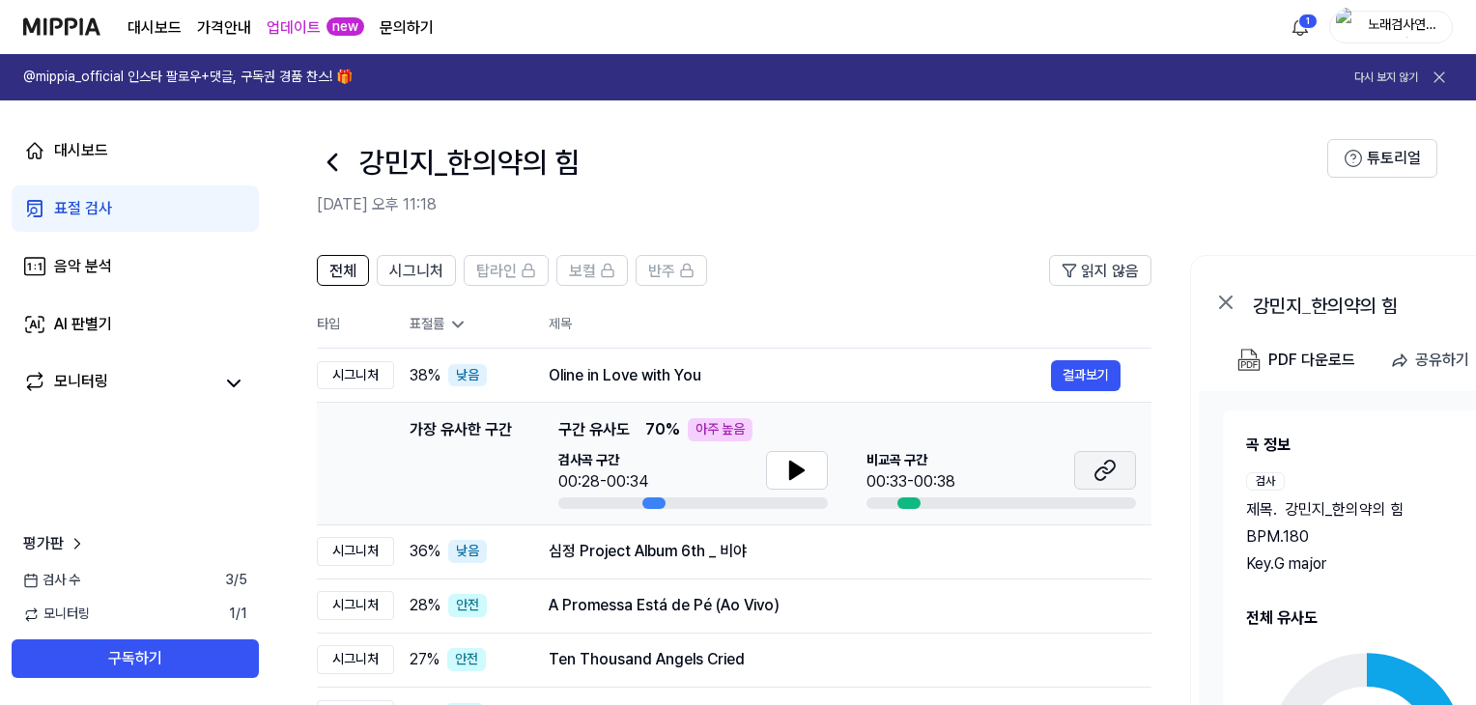
click at [1117, 464] on button at bounding box center [1105, 470] width 62 height 39
click at [568, 546] on div "심정 Project Album 6th _ 비야" at bounding box center [800, 551] width 502 height 23
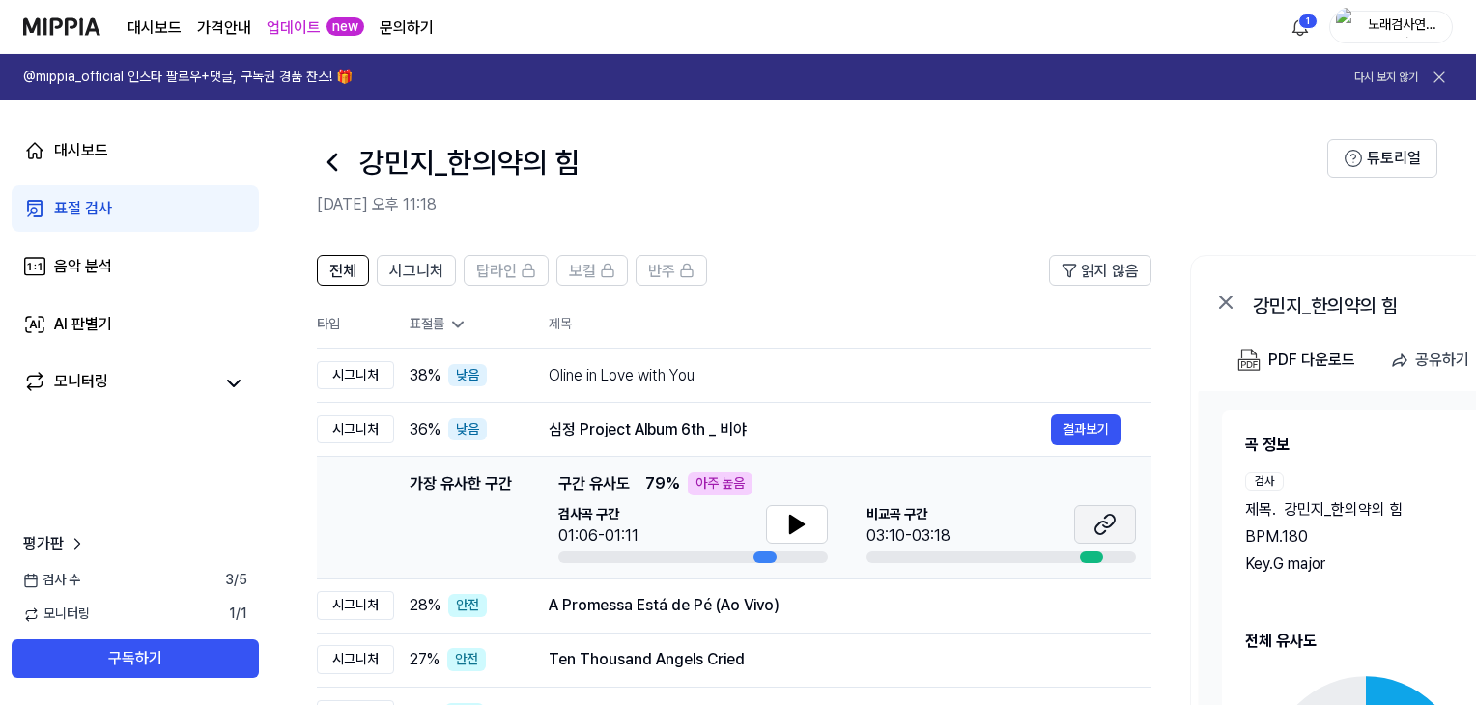
click at [1109, 529] on icon at bounding box center [1105, 524] width 23 height 23
click at [841, 153] on div "강민지_한의약의 힘" at bounding box center [822, 162] width 1011 height 46
click at [594, 445] on td "심정 Project Album 6th _ 비야 결과보기" at bounding box center [835, 430] width 634 height 54
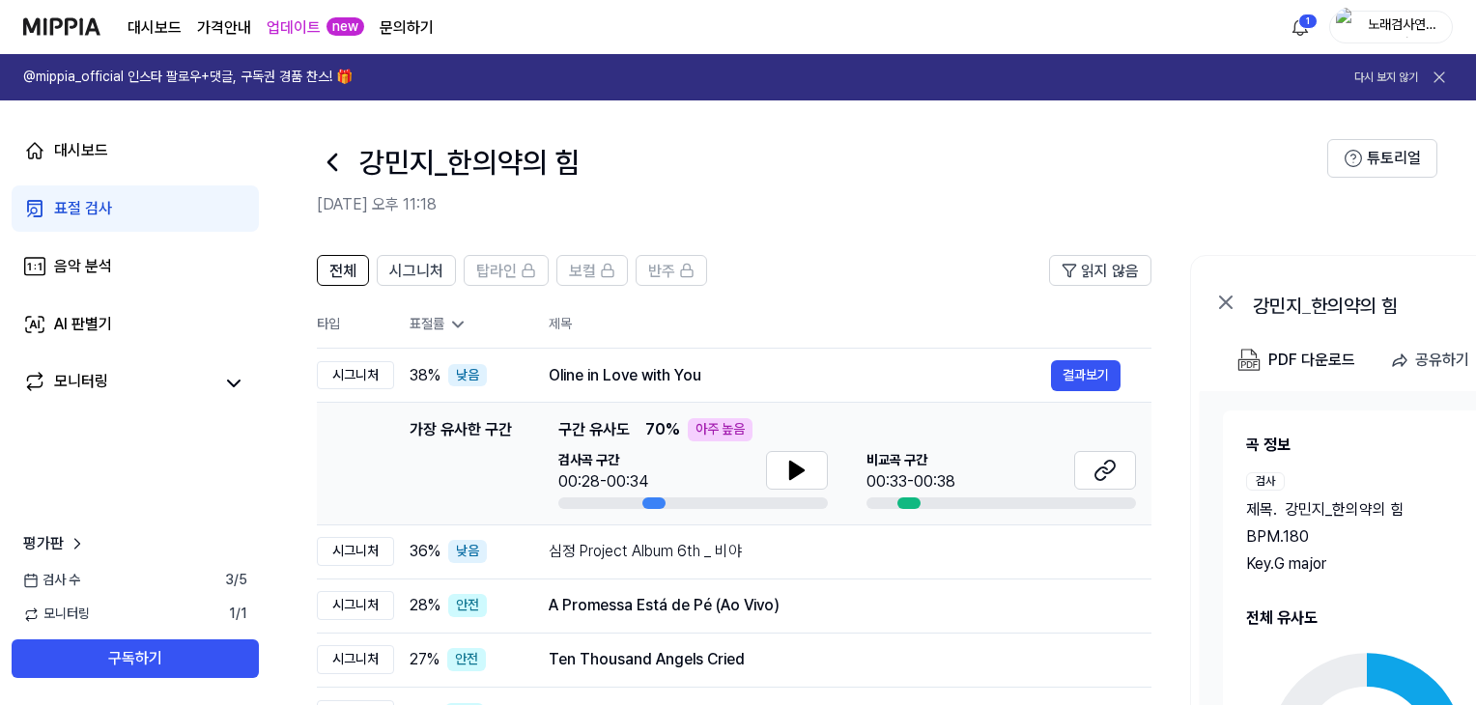
click at [779, 255] on div "전체 시그니처 탑라인 보컬 반주 읽지 않음 전체 시그니처 탑라인 보컬 반주 타입 표절률 제목 표절률 읽지 않음 시그니처 38 % 낮음 Olin…" at bounding box center [1049, 628] width 1557 height 784
click at [447, 315] on div "표절률" at bounding box center [464, 324] width 108 height 19
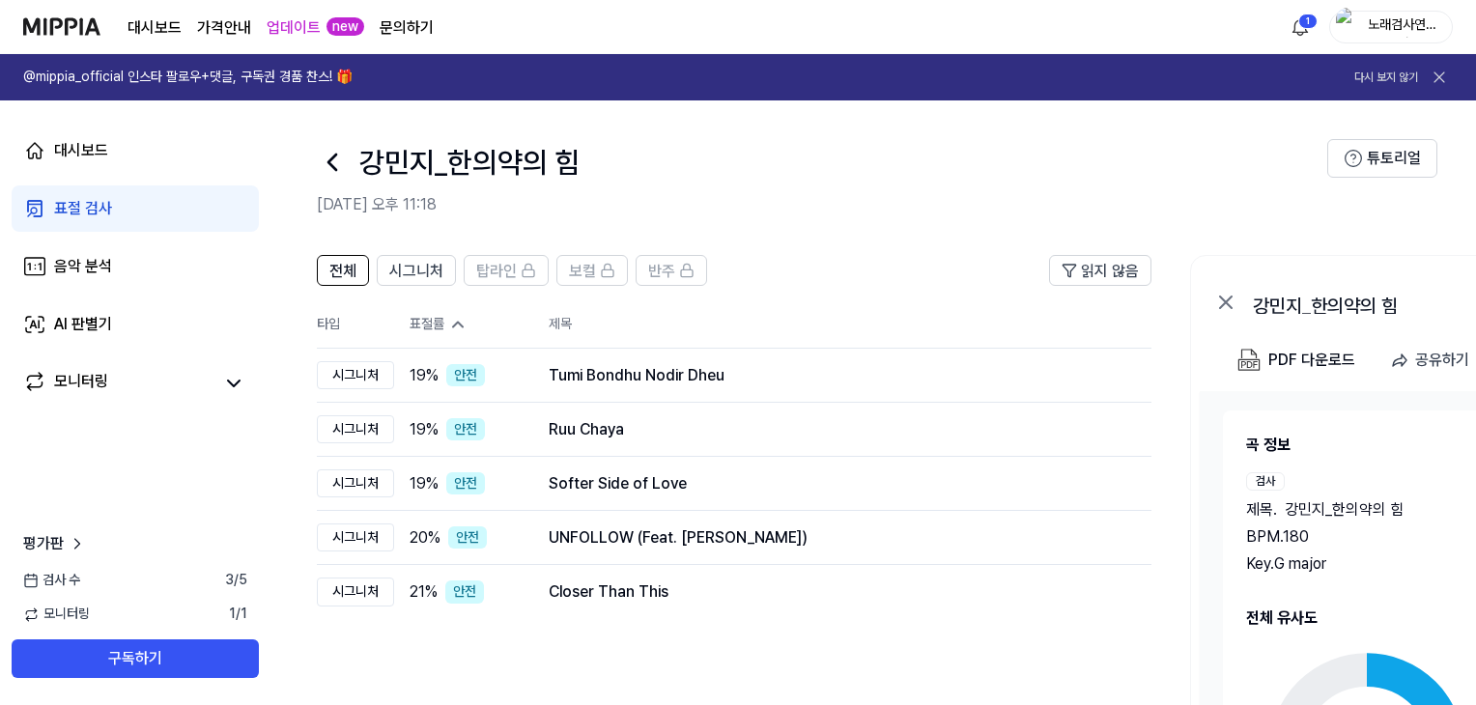
click at [757, 189] on div "강민지_한의약의 힘 2025.09.28 오후 11:18" at bounding box center [822, 177] width 1011 height 77
click at [78, 24] on img at bounding box center [61, 26] width 77 height 53
